Goal: Task Accomplishment & Management: Complete application form

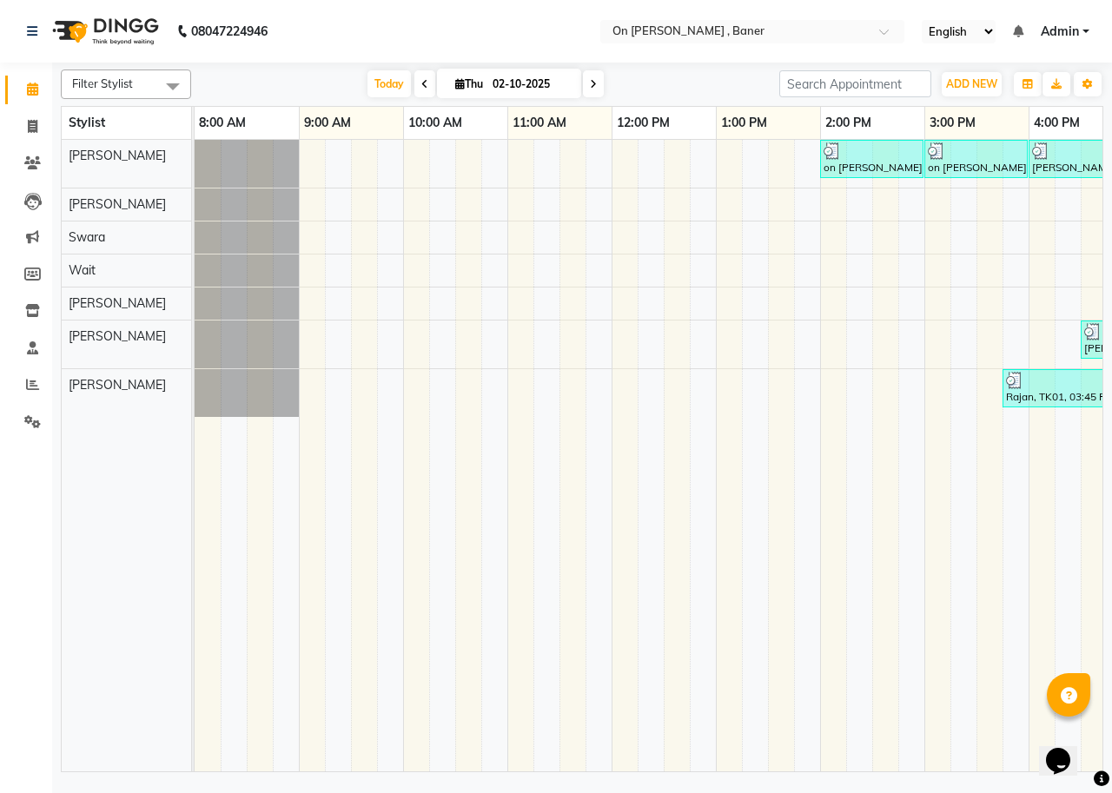
scroll to position [0, 656]
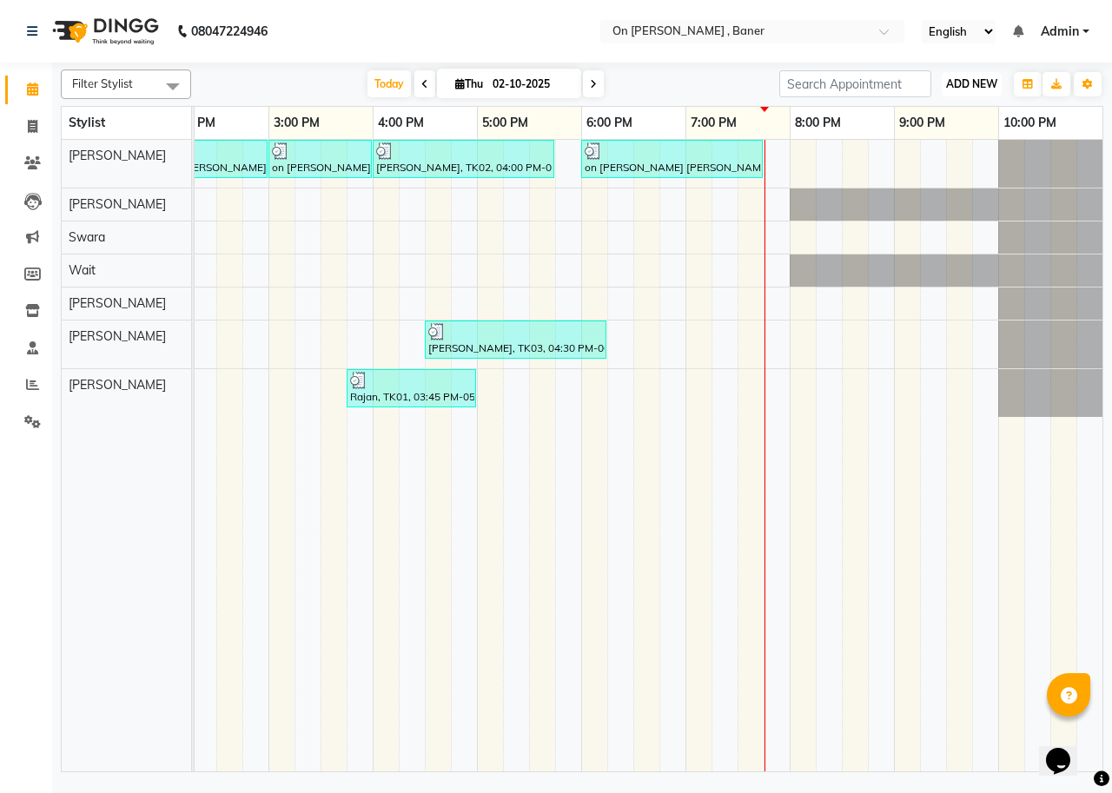
click at [973, 75] on button "ADD NEW Toggle Dropdown" at bounding box center [972, 84] width 60 height 24
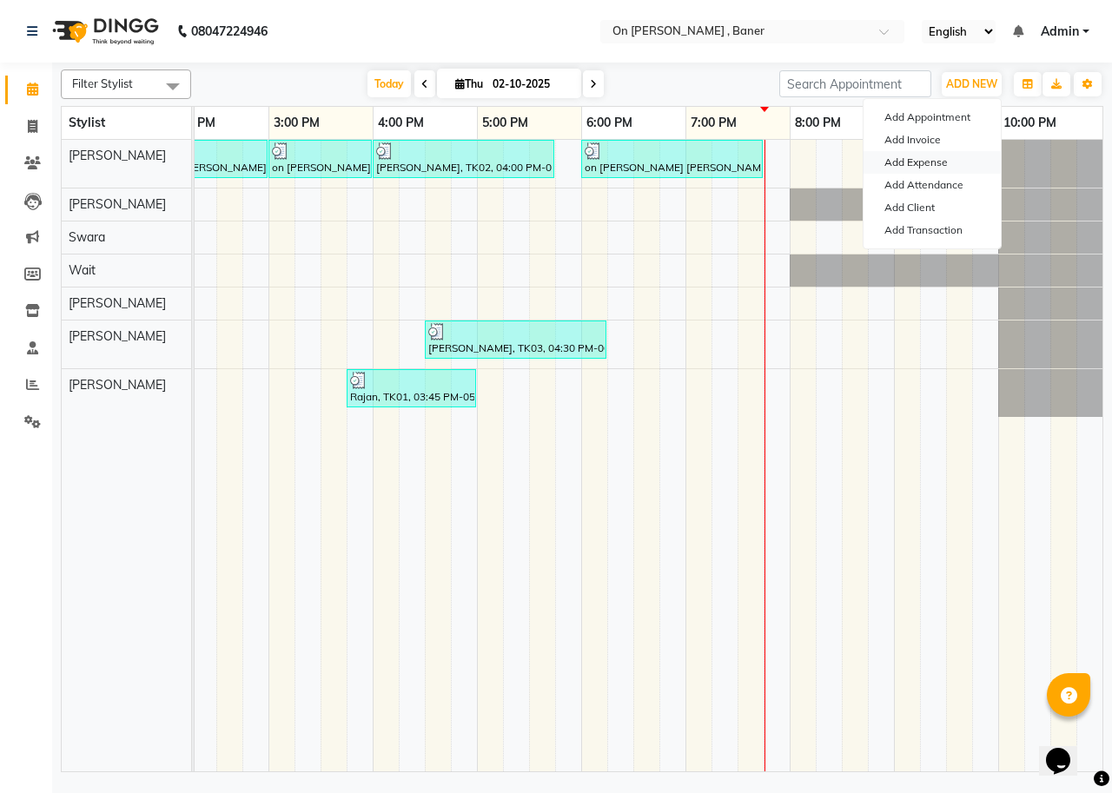
click at [923, 163] on link "Add Expense" at bounding box center [932, 162] width 137 height 23
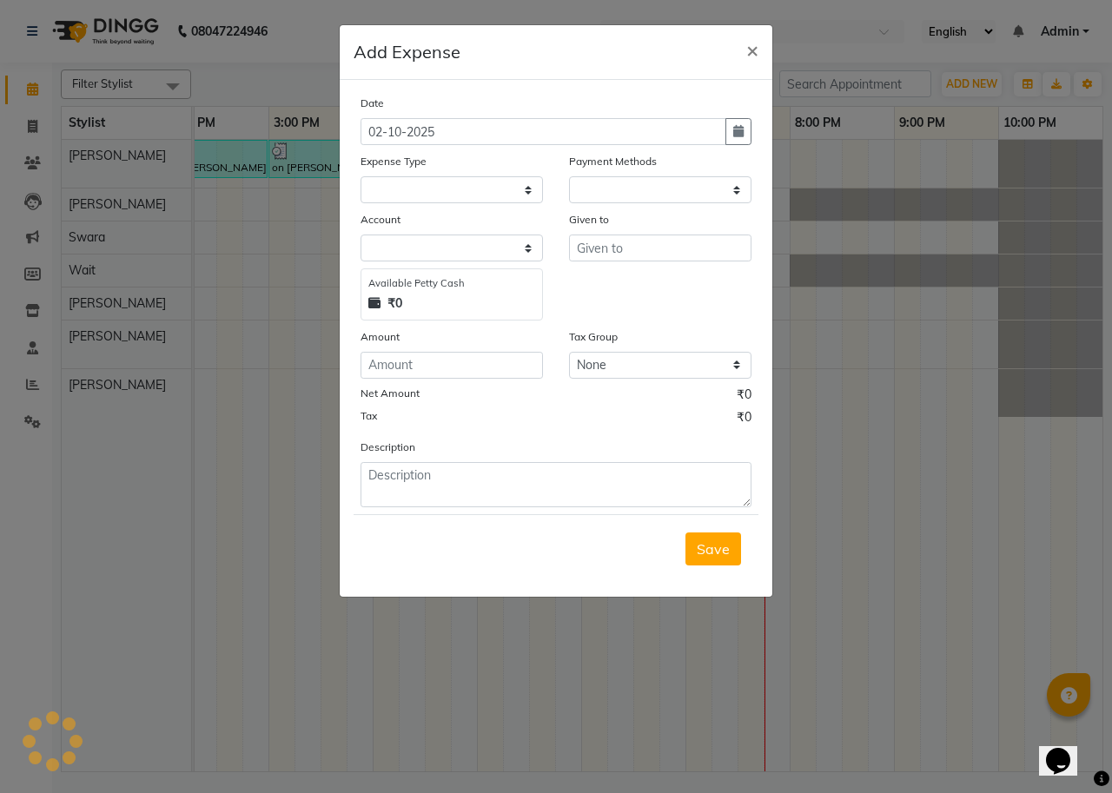
select select "1"
select select "2451"
click at [455, 181] on select "Select Advance Salary Bank charges Car maintenance Cash transfer to bank Cash t…" at bounding box center [452, 189] width 182 height 27
select select "10"
click at [361, 176] on select "Select Advance Salary Bank charges Car maintenance Cash transfer to bank Cash t…" at bounding box center [452, 189] width 182 height 27
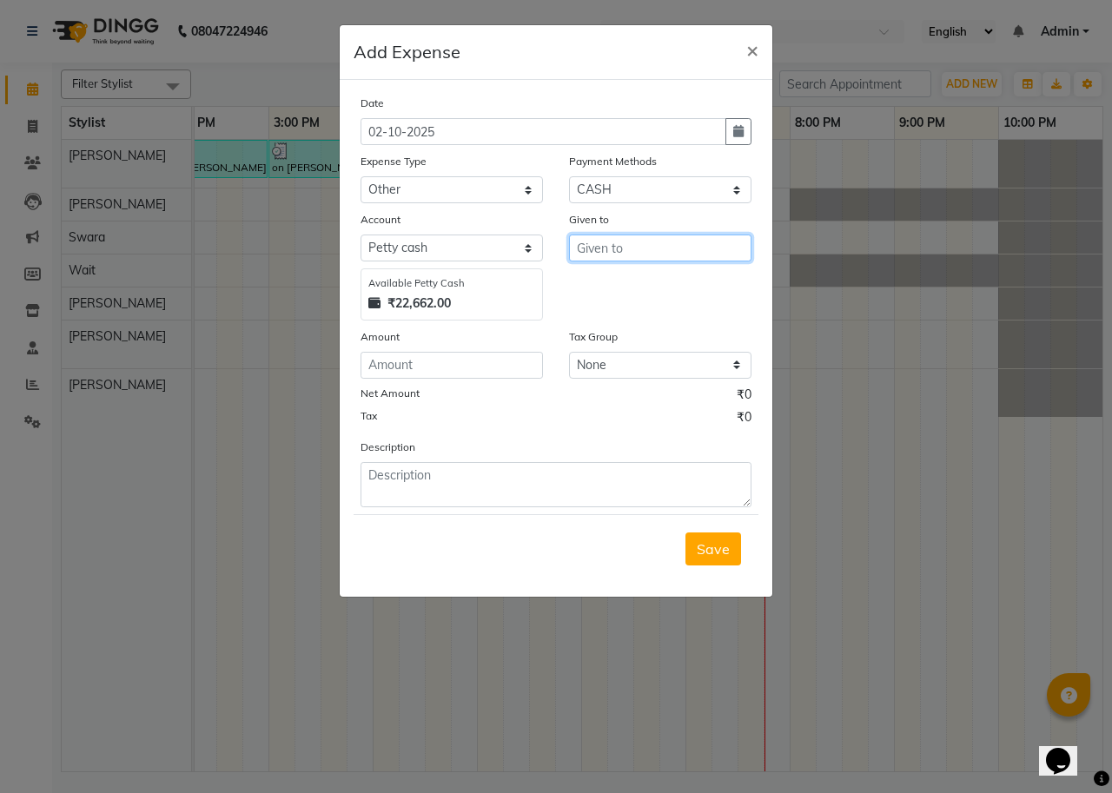
click at [638, 244] on input "text" at bounding box center [660, 248] width 182 height 27
click at [638, 244] on input "mithai , jilabi, samosa" at bounding box center [660, 248] width 182 height 27
type input "mithai , jilabi, samosa"
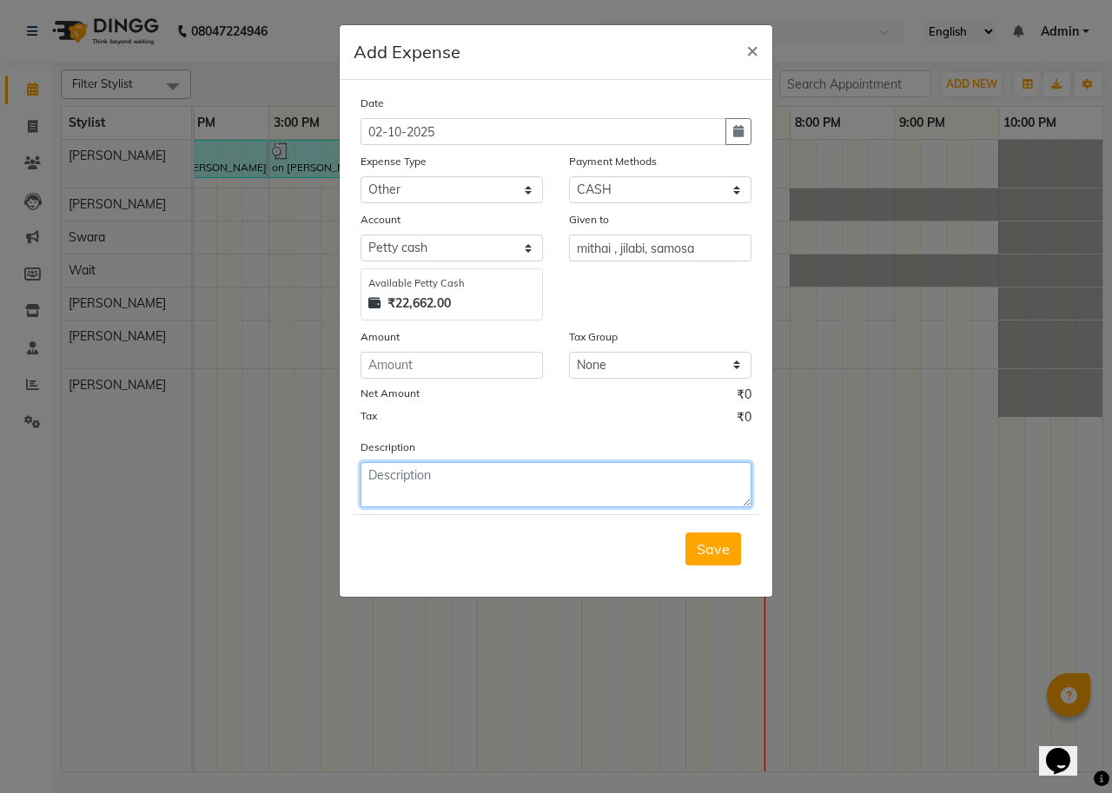
click at [533, 494] on textarea at bounding box center [556, 484] width 391 height 45
paste textarea "mithai , jilabi, samosa"
type textarea "mithai , jilabi, samosa"
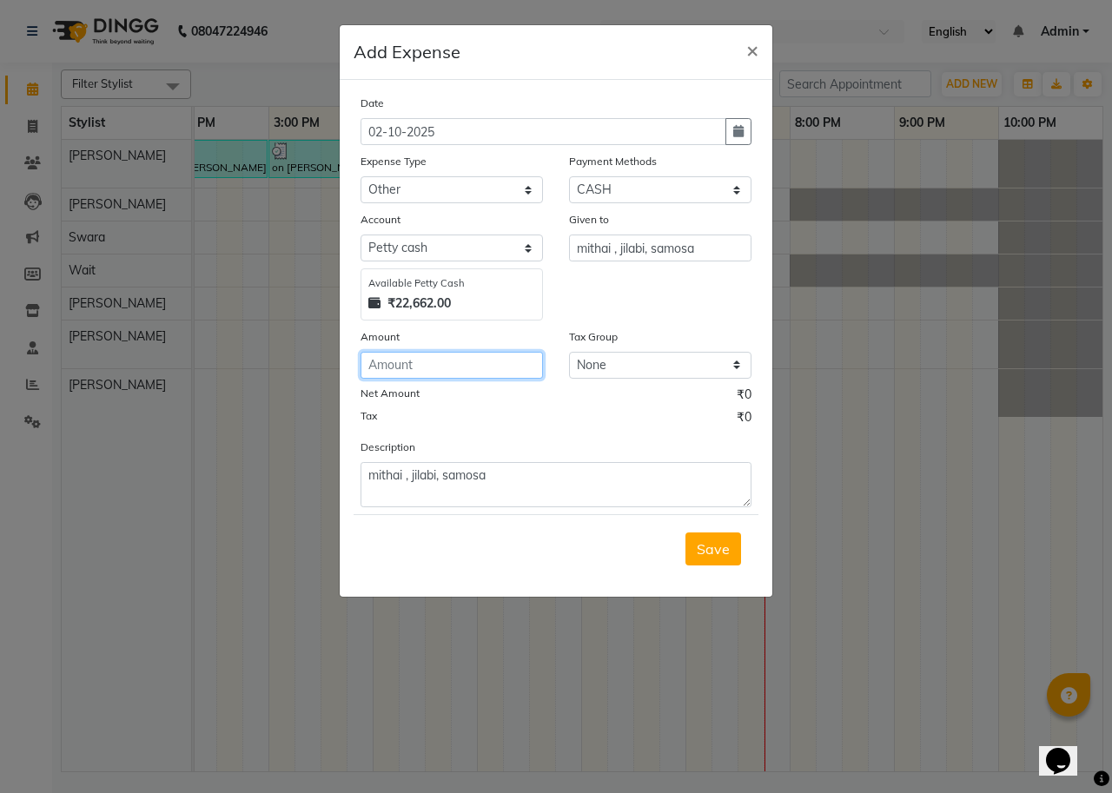
click at [485, 363] on input "number" at bounding box center [452, 365] width 182 height 27
type input "330"
click at [715, 556] on span "Save" at bounding box center [713, 548] width 33 height 17
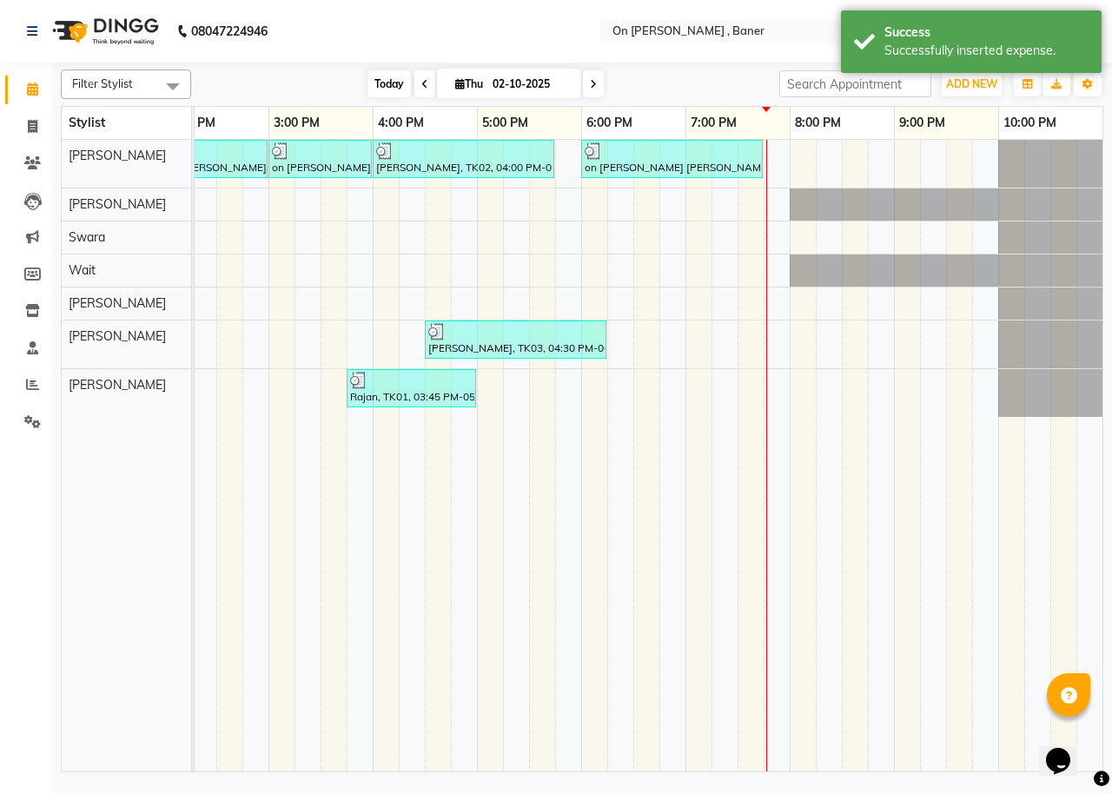
click at [372, 77] on span "Today" at bounding box center [389, 83] width 43 height 27
